Goal: Check status: Check status

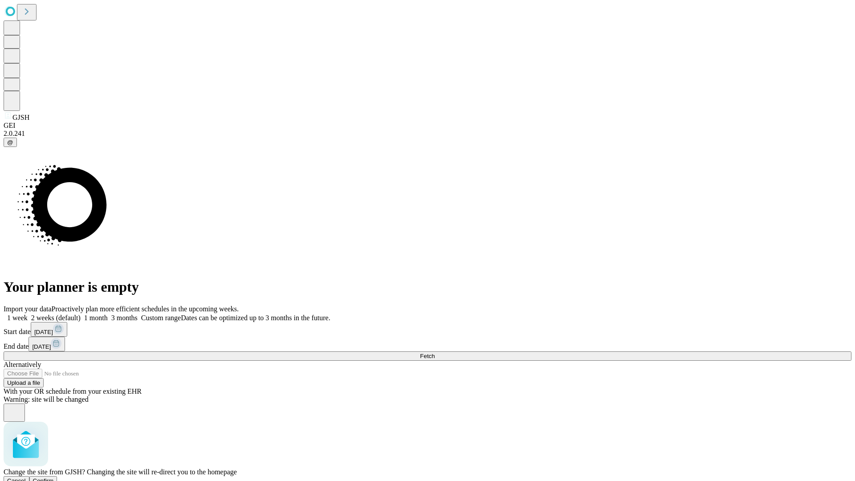
click at [54, 477] on span "Confirm" at bounding box center [43, 480] width 21 height 7
click at [28, 314] on label "1 week" at bounding box center [16, 318] width 24 height 8
click at [434, 353] on span "Fetch" at bounding box center [427, 356] width 15 height 7
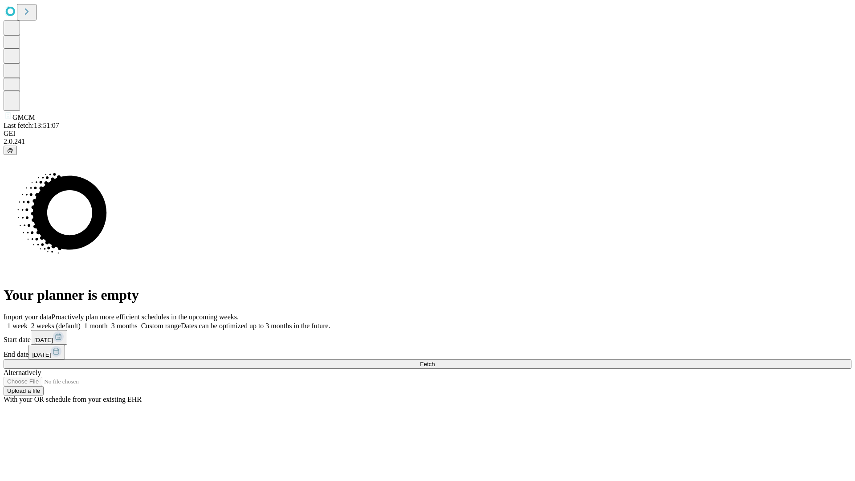
click at [28, 322] on label "1 week" at bounding box center [16, 326] width 24 height 8
click at [434, 361] on span "Fetch" at bounding box center [427, 364] width 15 height 7
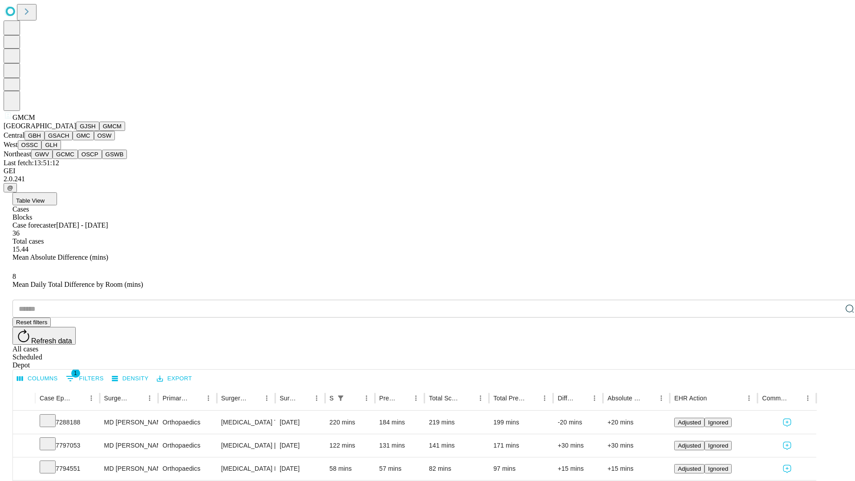
click at [45, 140] on button "GBH" at bounding box center [34, 135] width 20 height 9
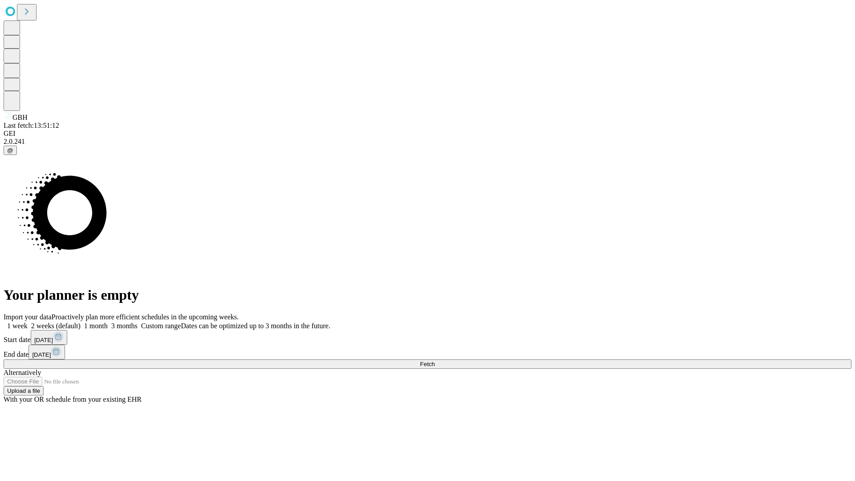
click at [28, 322] on label "1 week" at bounding box center [16, 326] width 24 height 8
click at [434, 361] on span "Fetch" at bounding box center [427, 364] width 15 height 7
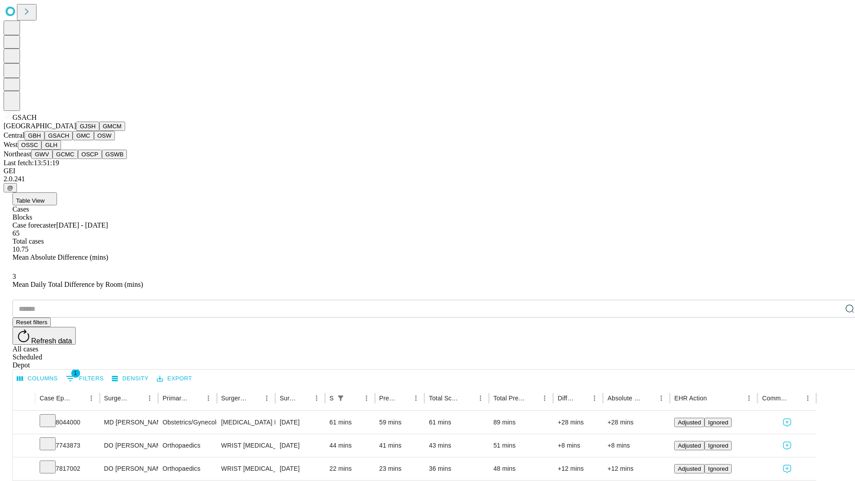
click at [73, 140] on button "GMC" at bounding box center [83, 135] width 21 height 9
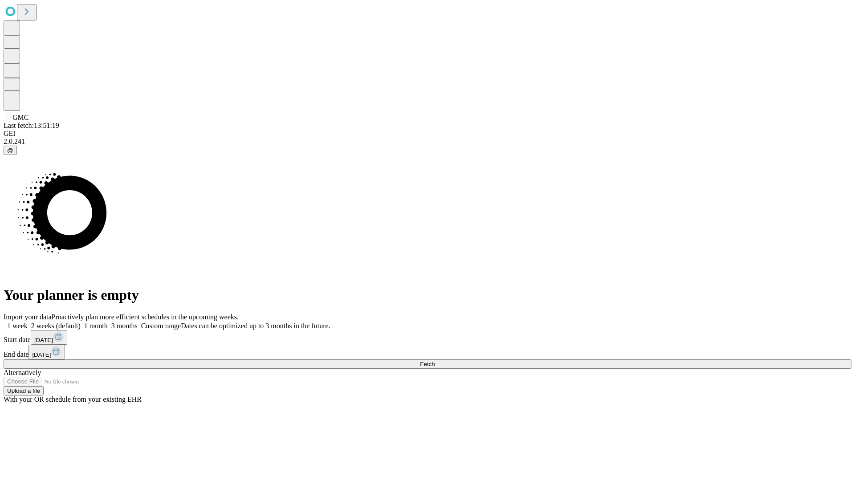
click at [28, 322] on label "1 week" at bounding box center [16, 326] width 24 height 8
click at [434, 361] on span "Fetch" at bounding box center [427, 364] width 15 height 7
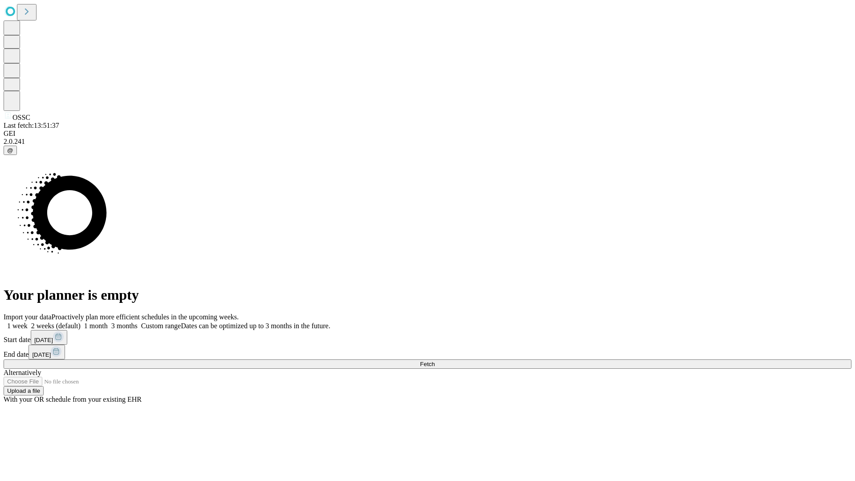
click at [28, 322] on label "1 week" at bounding box center [16, 326] width 24 height 8
click at [434, 361] on span "Fetch" at bounding box center [427, 364] width 15 height 7
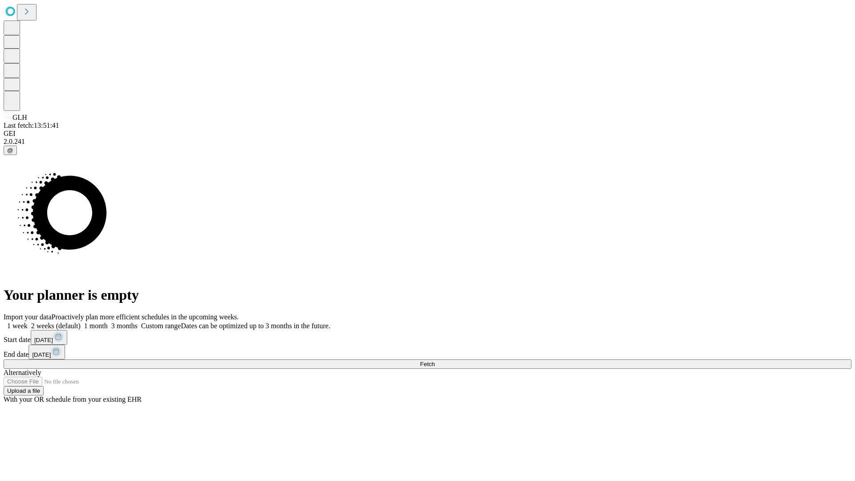
click at [28, 322] on label "1 week" at bounding box center [16, 326] width 24 height 8
click at [434, 361] on span "Fetch" at bounding box center [427, 364] width 15 height 7
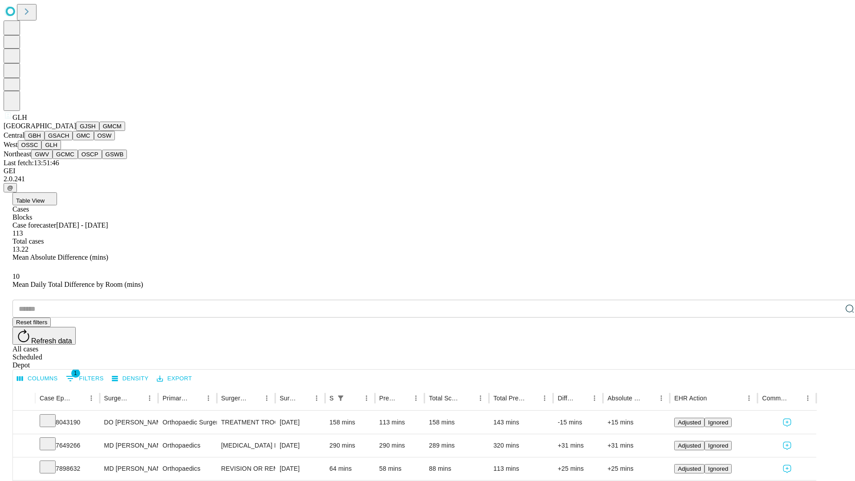
click at [53, 159] on button "GWV" at bounding box center [41, 154] width 21 height 9
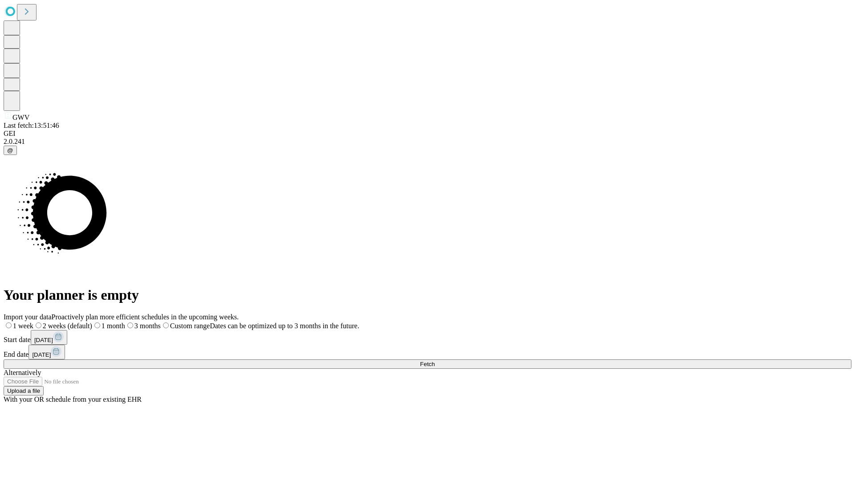
click at [434, 361] on span "Fetch" at bounding box center [427, 364] width 15 height 7
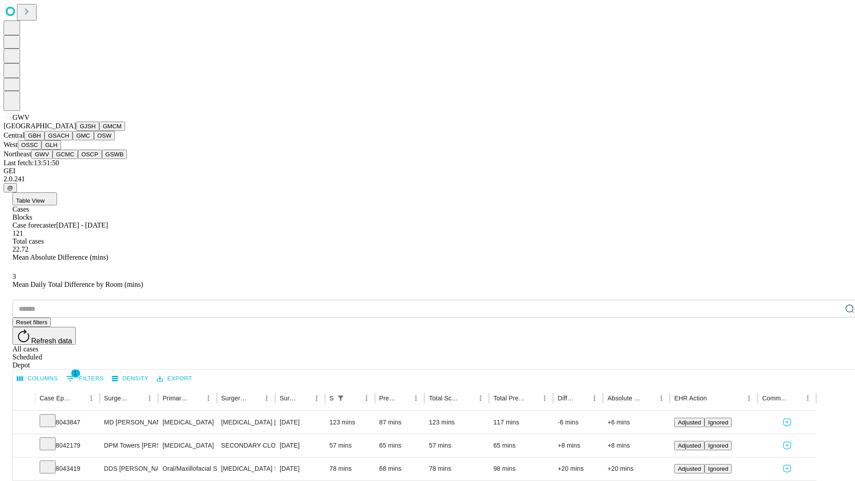
click at [69, 159] on button "GCMC" at bounding box center [65, 154] width 25 height 9
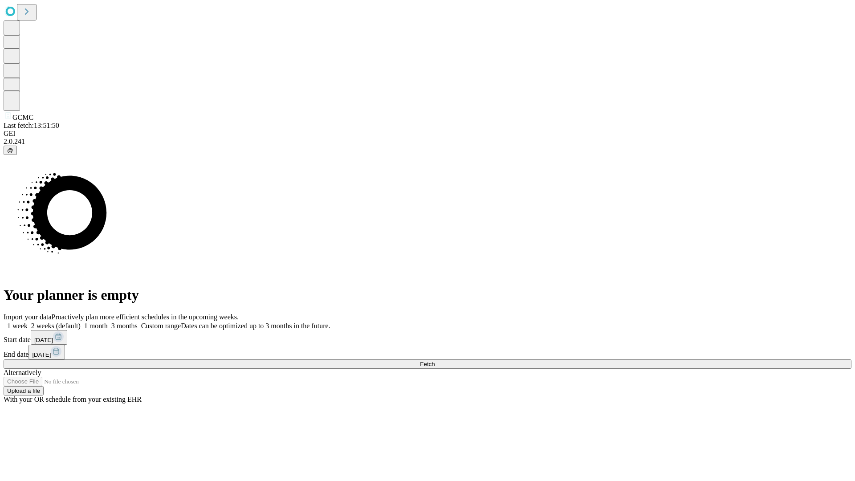
click at [28, 322] on label "1 week" at bounding box center [16, 326] width 24 height 8
click at [434, 361] on span "Fetch" at bounding box center [427, 364] width 15 height 7
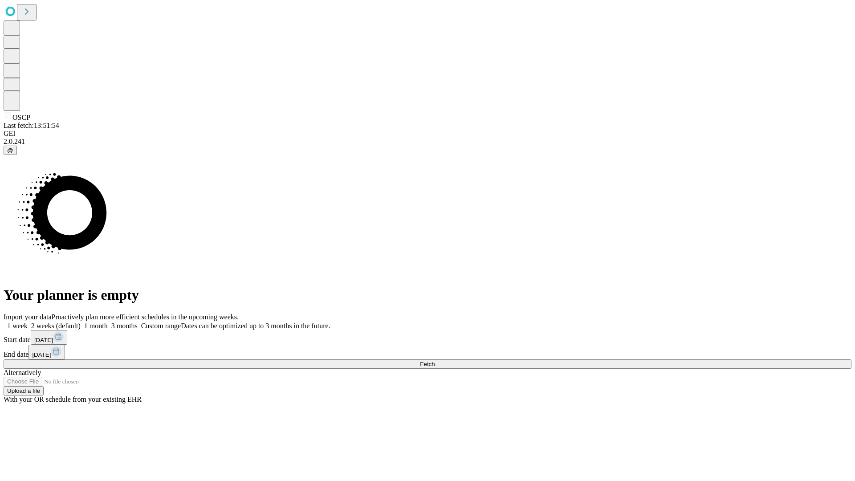
click at [434, 361] on span "Fetch" at bounding box center [427, 364] width 15 height 7
